Goal: Understand process/instructions: Learn how to perform a task or action

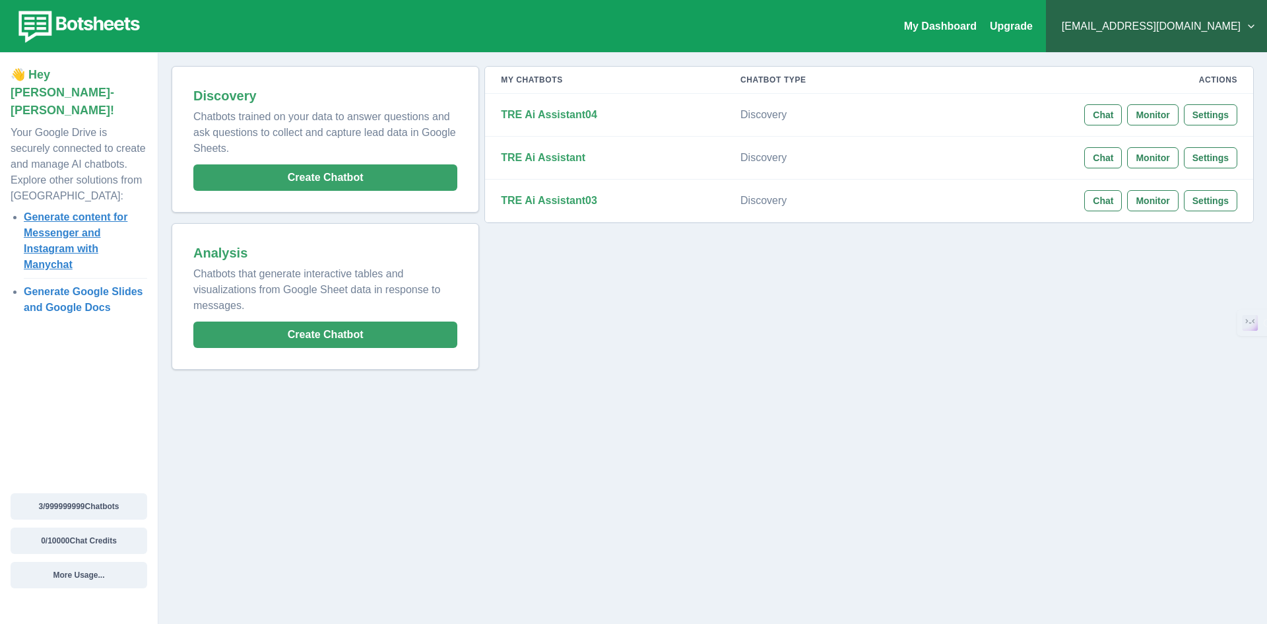
click at [65, 218] on link "Generate content for Messenger and Instagram with Manychat" at bounding box center [76, 240] width 104 height 59
drag, startPoint x: 219, startPoint y: 277, endPoint x: 383, endPoint y: 290, distance: 164.8
click at [383, 290] on p "Chatbots that generate interactive tables and visualizations from Google Sheet …" at bounding box center [325, 287] width 264 height 53
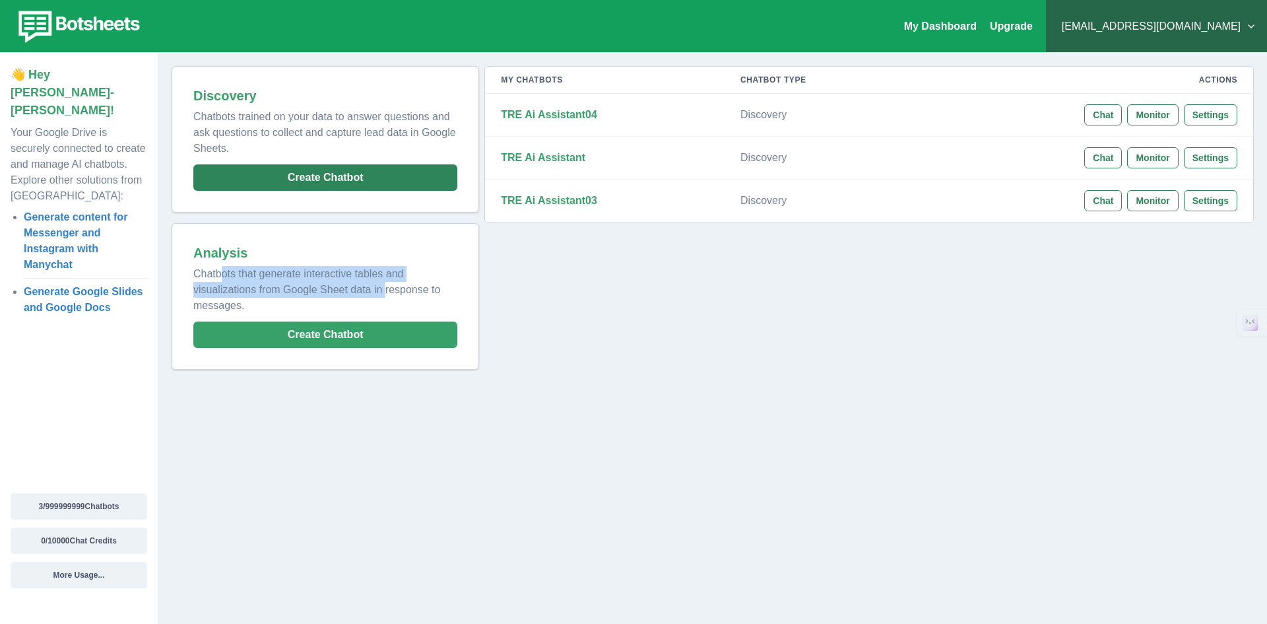
click at [333, 179] on button "Create Chatbot" at bounding box center [325, 177] width 264 height 26
click at [1223, 30] on button "[EMAIL_ADDRESS][DOMAIN_NAME]" at bounding box center [1157, 26] width 200 height 26
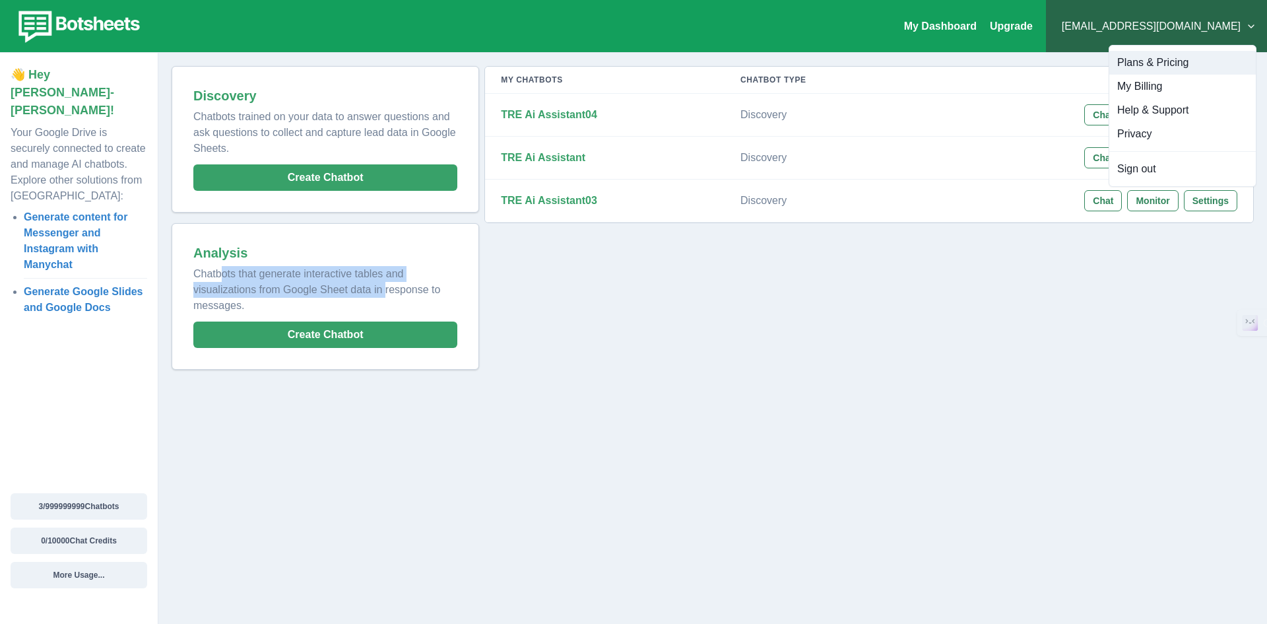
click at [1143, 63] on button "Plans & Pricing" at bounding box center [1182, 63] width 147 height 24
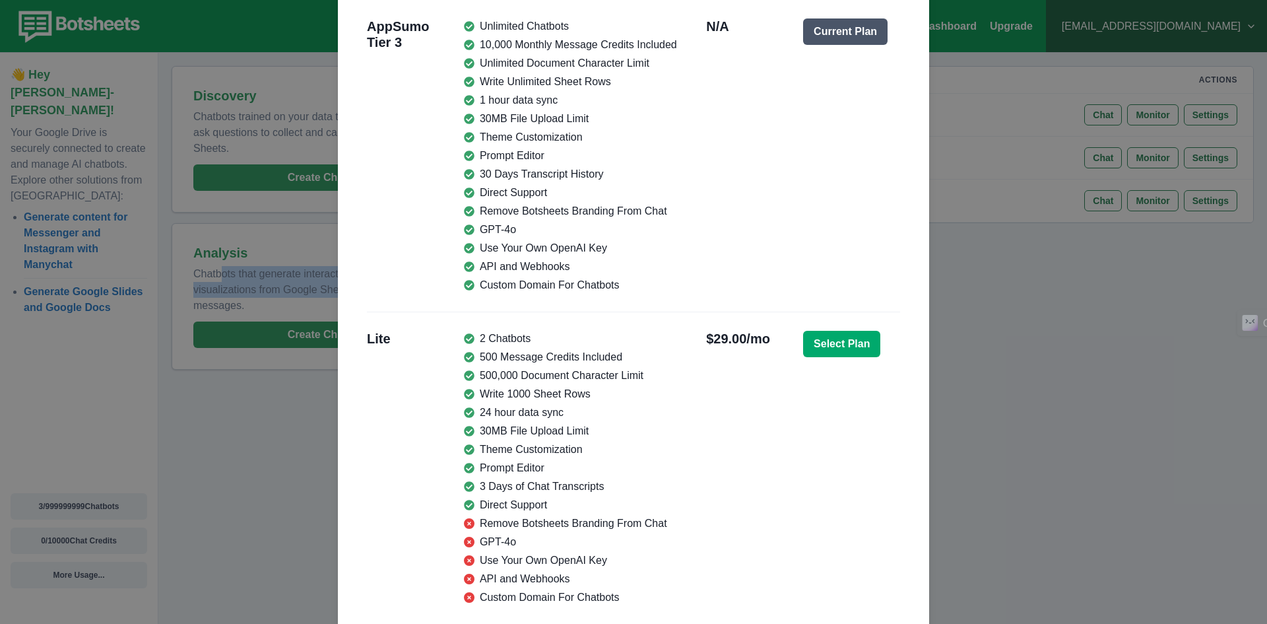
scroll to position [264, 0]
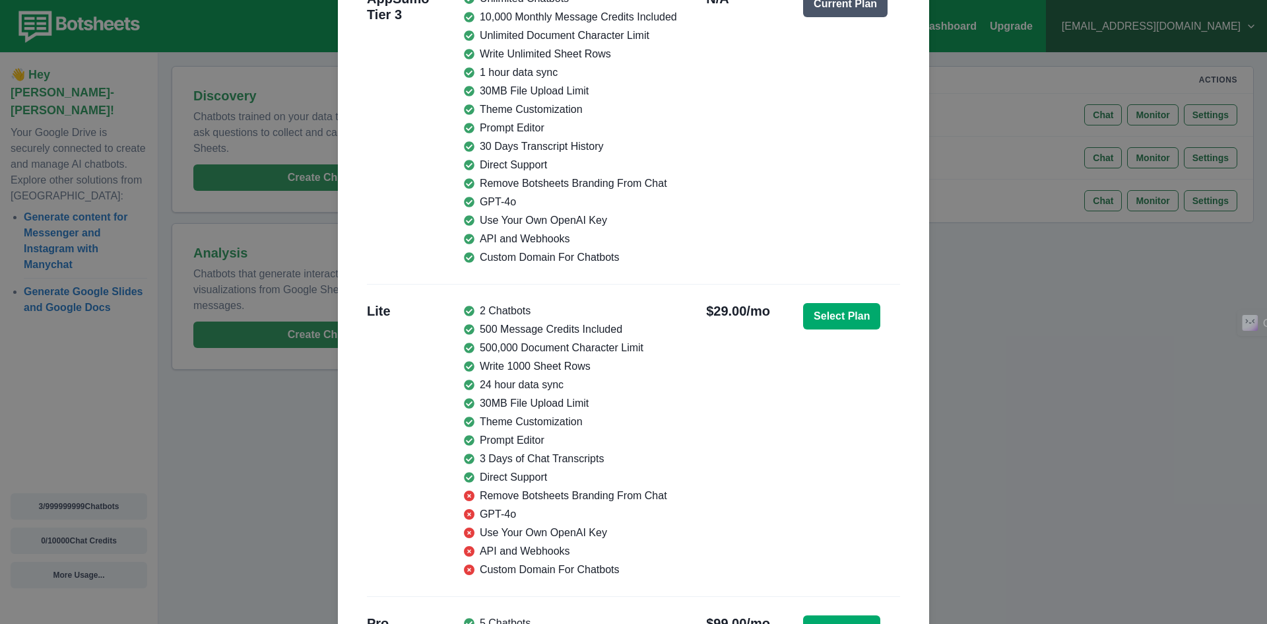
click at [968, 341] on div "Monthly Usage & Plans Chatbots ( 3 / 999999999 Chatbots) Message Credits ( 0 / …" at bounding box center [633, 312] width 1267 height 624
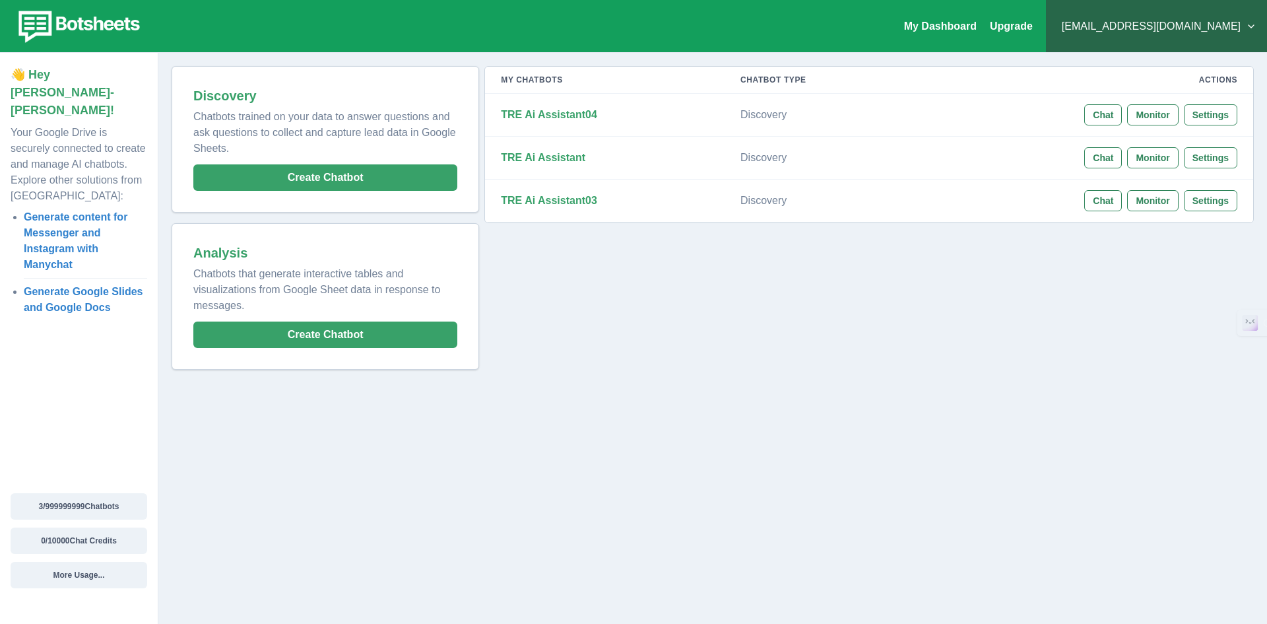
click at [1233, 24] on button "[EMAIL_ADDRESS][DOMAIN_NAME]" at bounding box center [1157, 26] width 200 height 26
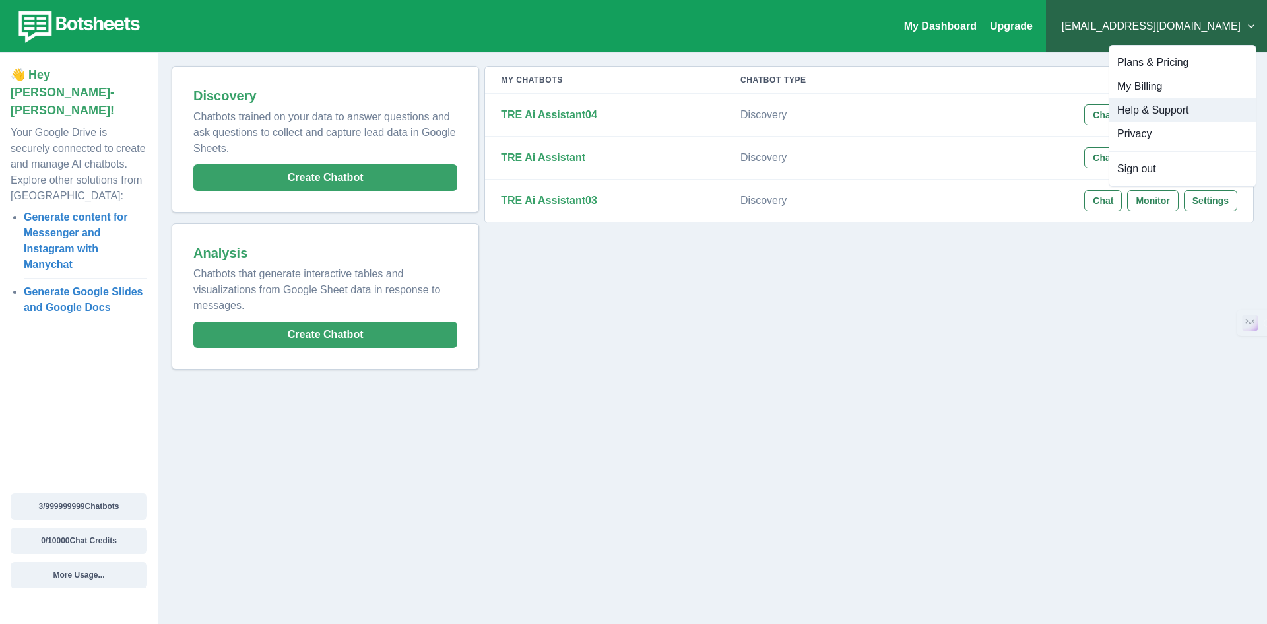
click at [1157, 106] on button "Help & Support" at bounding box center [1182, 110] width 147 height 24
